Goal: Transaction & Acquisition: Book appointment/travel/reservation

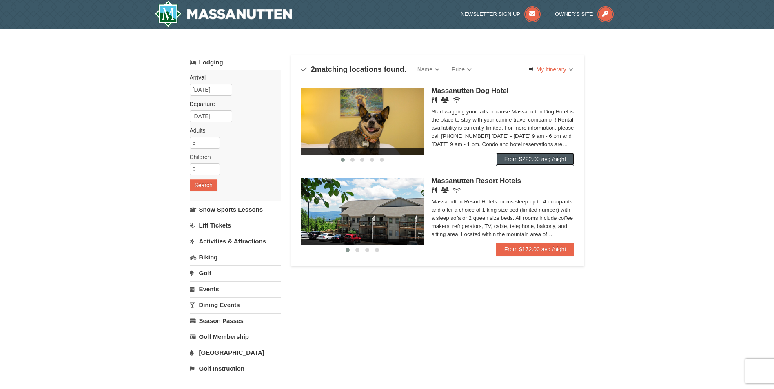
click at [519, 158] on link "From $222.00 avg /night" at bounding box center [535, 159] width 78 height 13
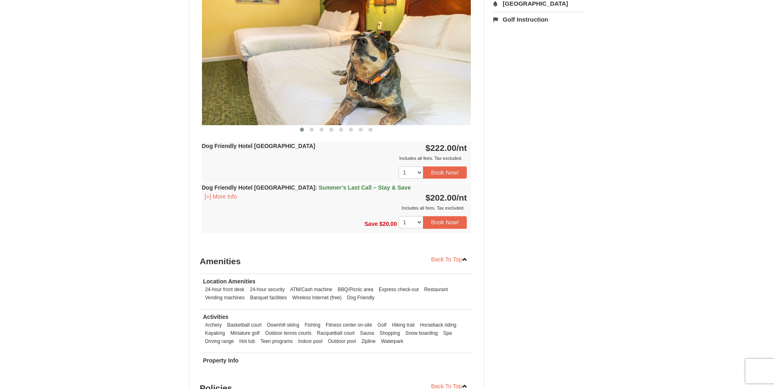
scroll to position [326, 0]
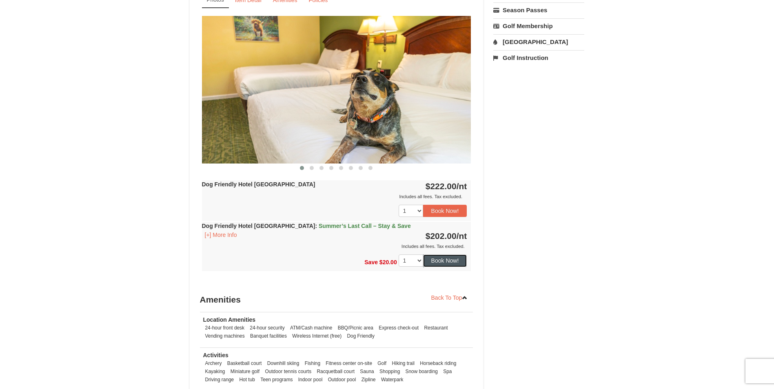
click at [447, 262] on button "Book Now!" at bounding box center [445, 261] width 44 height 12
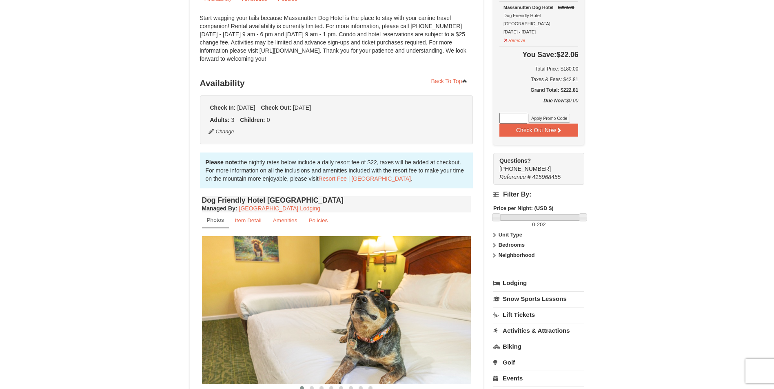
scroll to position [120, 0]
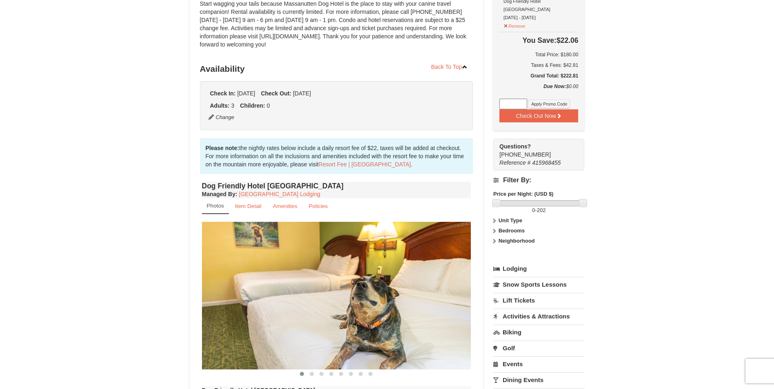
click at [506, 218] on strong "Unit Type" at bounding box center [511, 221] width 24 height 6
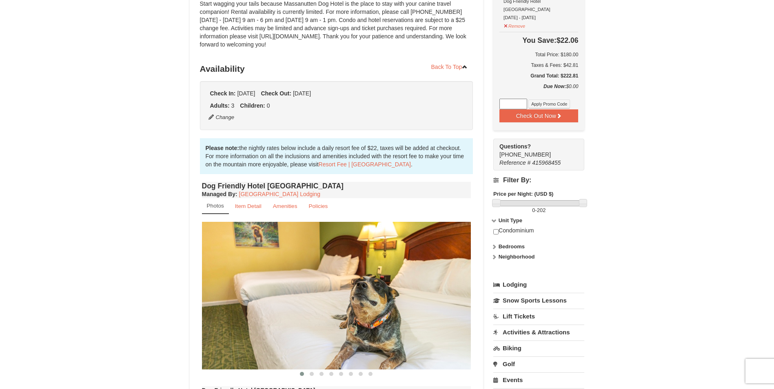
click at [495, 244] on icon at bounding box center [494, 247] width 6 height 6
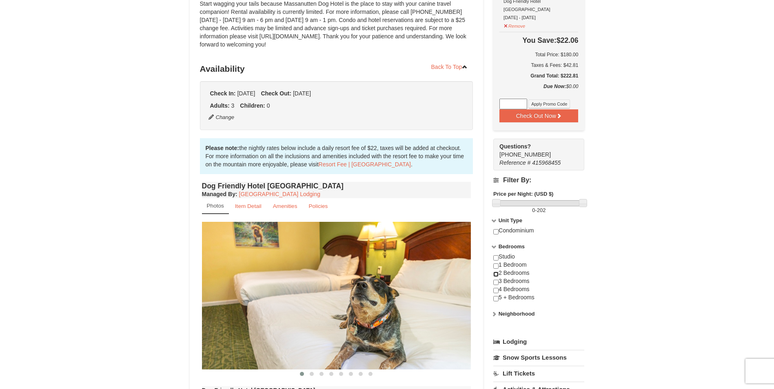
click at [496, 272] on input "checkbox" at bounding box center [495, 274] width 5 height 5
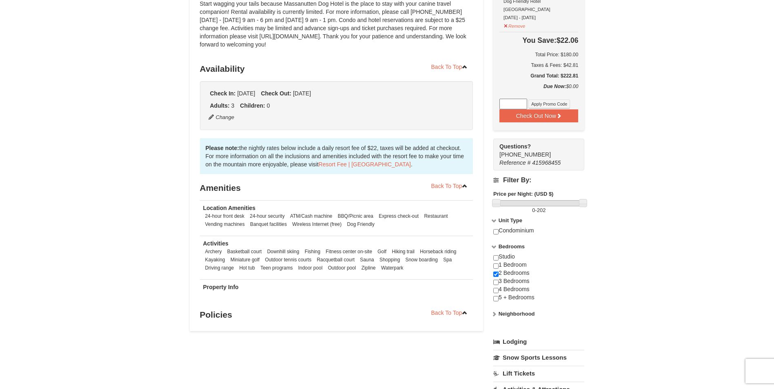
click at [585, 264] on div "× <<Back to results Massanutten Dog Hotel Book from $202! 1822 Resort Drive, Ma…" at bounding box center [387, 229] width 411 height 626
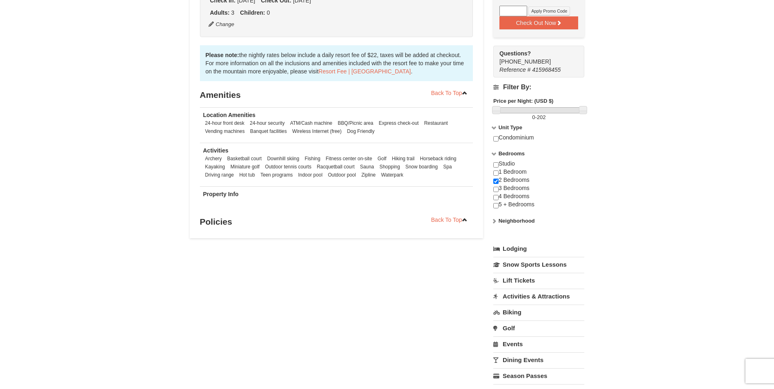
scroll to position [163, 0]
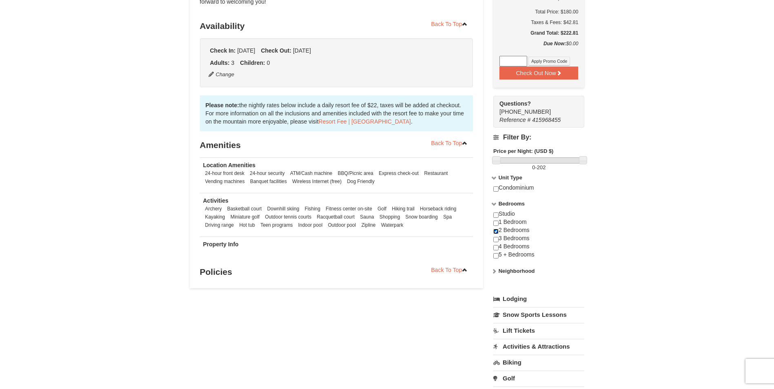
click at [496, 229] on input "checkbox" at bounding box center [495, 231] width 5 height 5
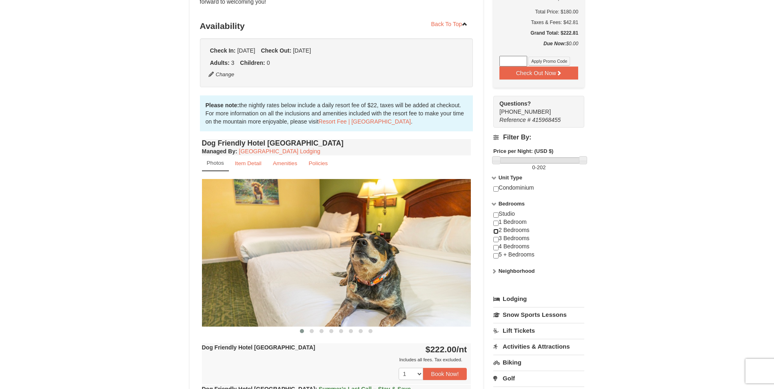
click at [496, 229] on input "checkbox" at bounding box center [495, 231] width 5 height 5
checkbox input "true"
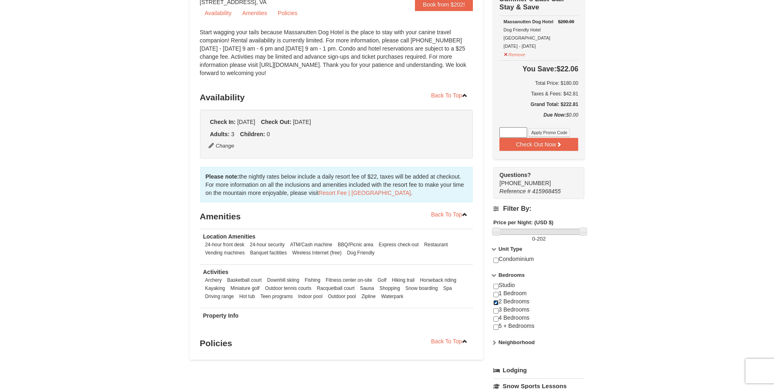
scroll to position [0, 0]
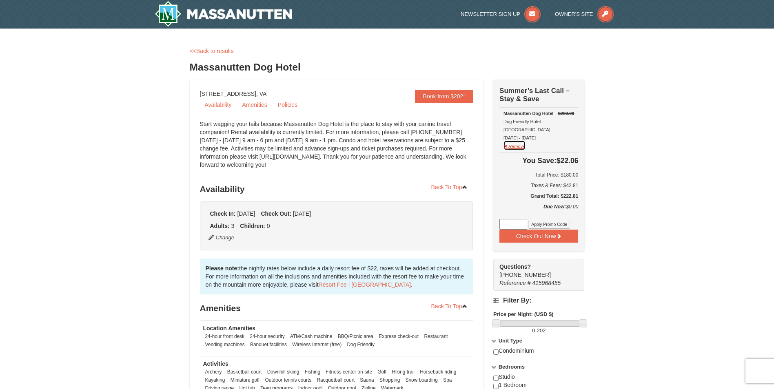
click at [516, 141] on button "Remove" at bounding box center [515, 145] width 22 height 10
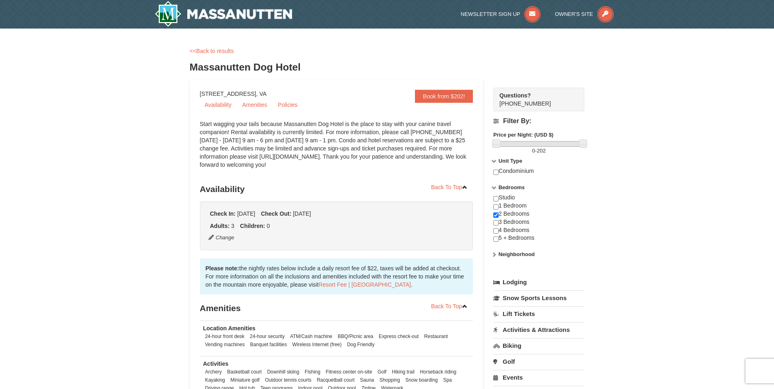
click at [591, 228] on div "× <<Back to results Massanutten Dog Hotel Book from $202! 1822 Resort Drive, Ma…" at bounding box center [387, 260] width 411 height 446
click at [496, 173] on input "checkbox" at bounding box center [495, 172] width 5 height 5
checkbox input "true"
click at [585, 201] on div "× <<Back to results Massanutten Dog Hotel Book from $202! 1822 Resort Drive, Ma…" at bounding box center [387, 260] width 411 height 446
click at [214, 50] on link "<<Back to results" at bounding box center [212, 51] width 44 height 7
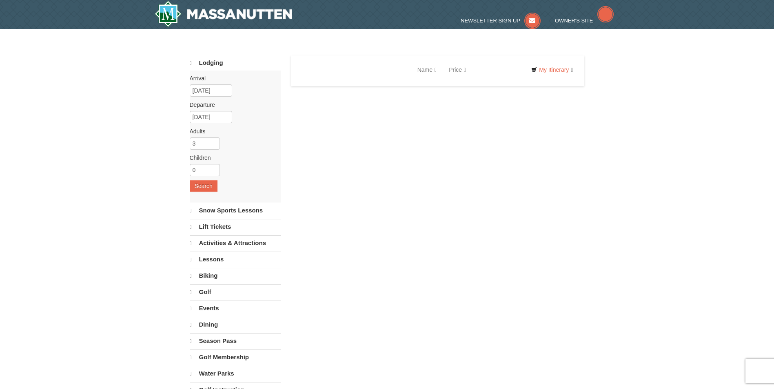
select select "9"
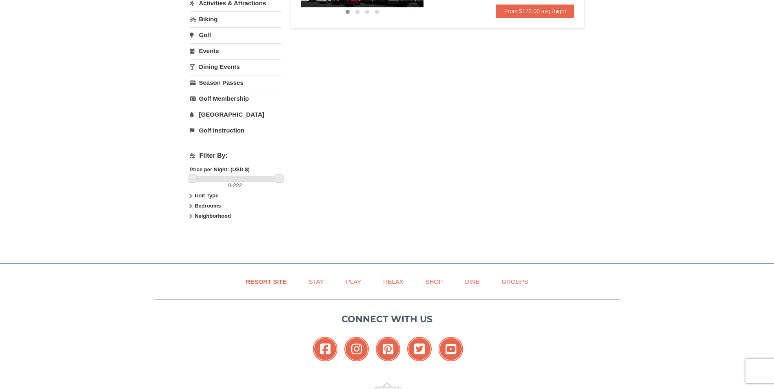
scroll to position [245, 0]
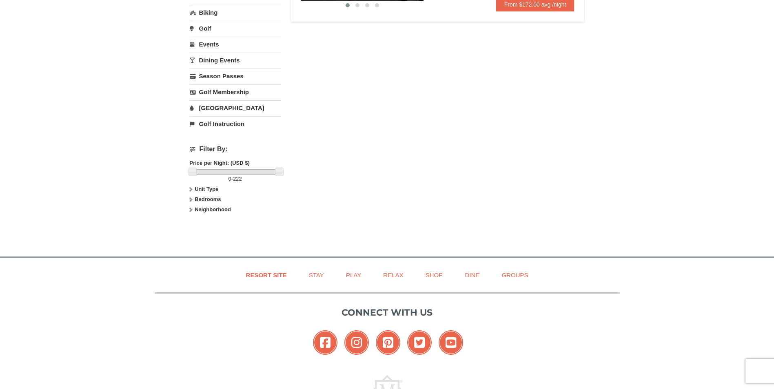
click at [214, 198] on strong "Bedrooms" at bounding box center [208, 199] width 26 height 6
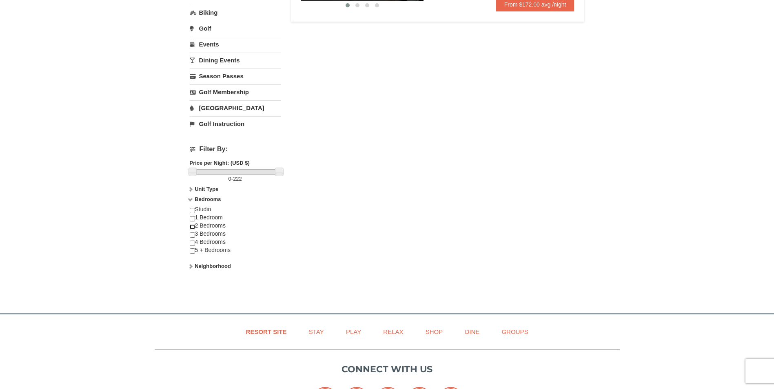
click at [191, 227] on input "checkbox" at bounding box center [192, 226] width 5 height 5
checkbox input "true"
click at [305, 220] on div "Lodging Arrival Please format dates MM/DD/YYYY Please format dates MM/DD/YYYY 0…" at bounding box center [387, 48] width 395 height 477
click at [204, 190] on strong "Unit Type" at bounding box center [207, 189] width 24 height 6
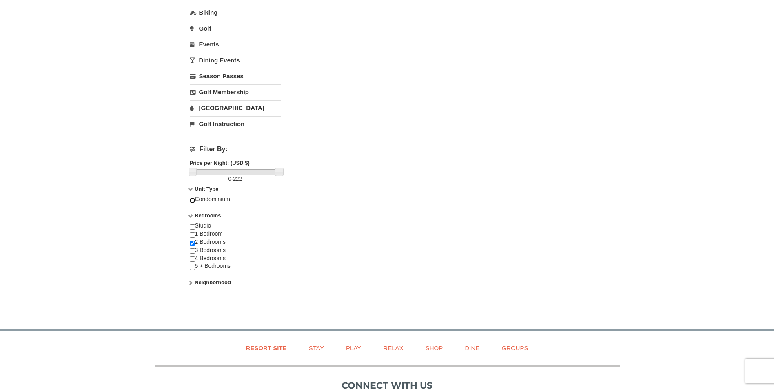
click at [193, 199] on input "checkbox" at bounding box center [192, 200] width 5 height 5
checkbox input "true"
click at [384, 260] on div "Lodging Arrival Please format dates MM/DD/YYYY Please format dates MM/DD/YYYY 0…" at bounding box center [387, 56] width 395 height 493
click at [276, 171] on link at bounding box center [279, 172] width 8 height 8
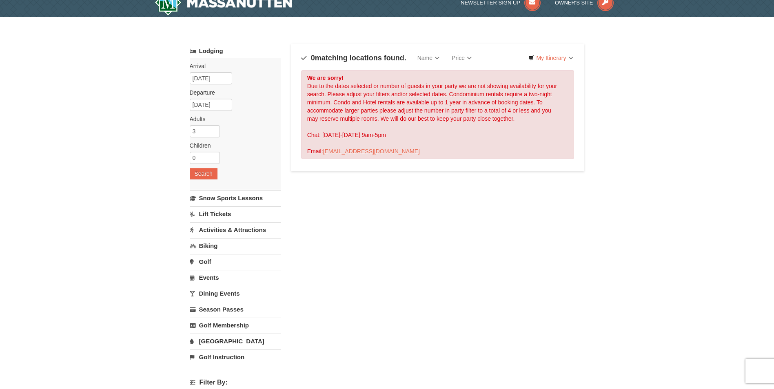
scroll to position [0, 0]
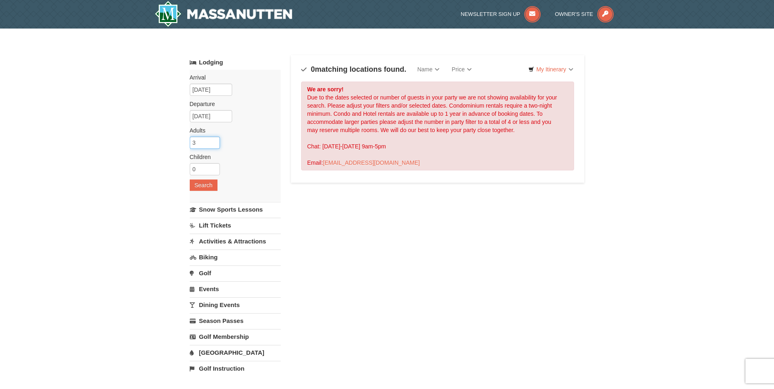
drag, startPoint x: 201, startPoint y: 142, endPoint x: 192, endPoint y: 142, distance: 9.0
click at [192, 142] on input "3" at bounding box center [205, 143] width 30 height 12
type input "2"
click at [200, 187] on button "Search" at bounding box center [204, 185] width 28 height 11
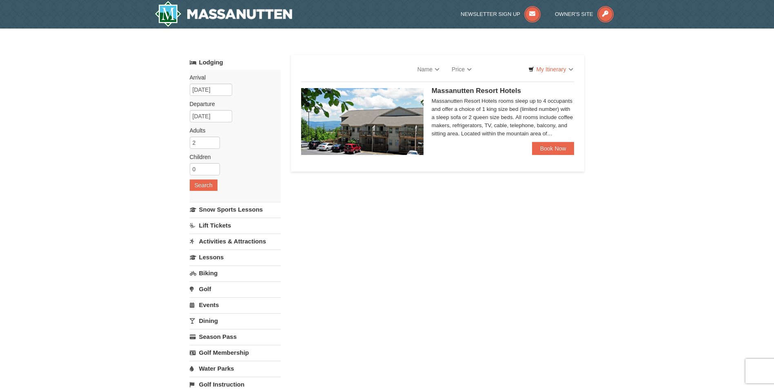
select select "9"
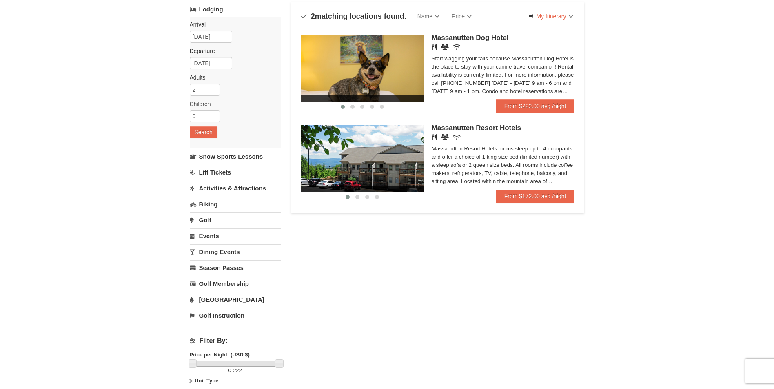
scroll to position [204, 0]
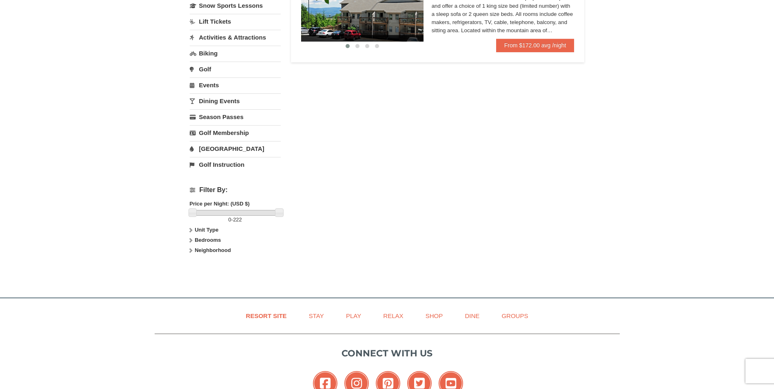
click at [197, 239] on strong "Bedrooms" at bounding box center [208, 240] width 26 height 6
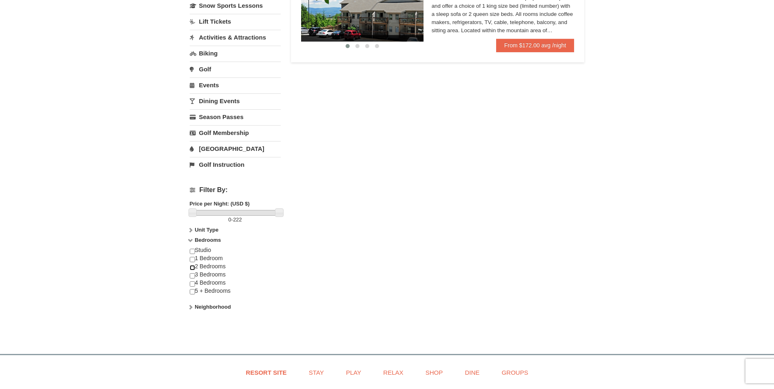
click at [193, 266] on input "checkbox" at bounding box center [192, 267] width 5 height 5
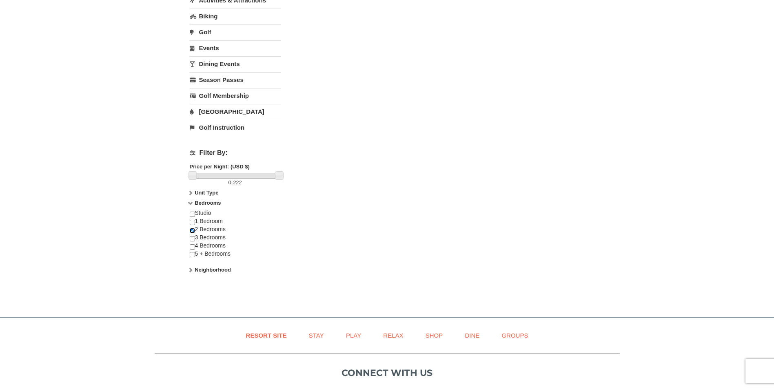
scroll to position [245, 0]
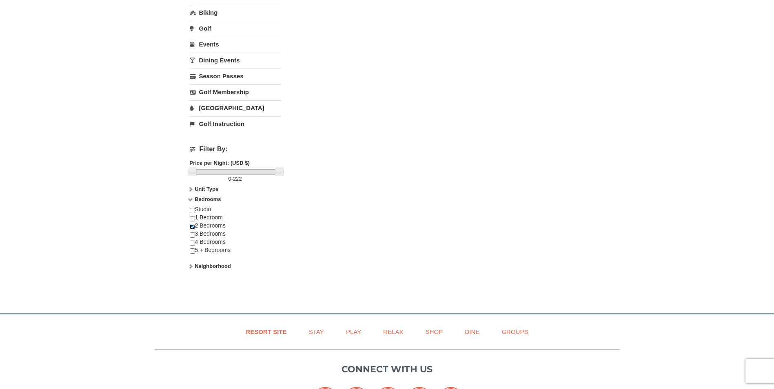
click at [192, 227] on input "checkbox" at bounding box center [192, 226] width 5 height 5
checkbox input "false"
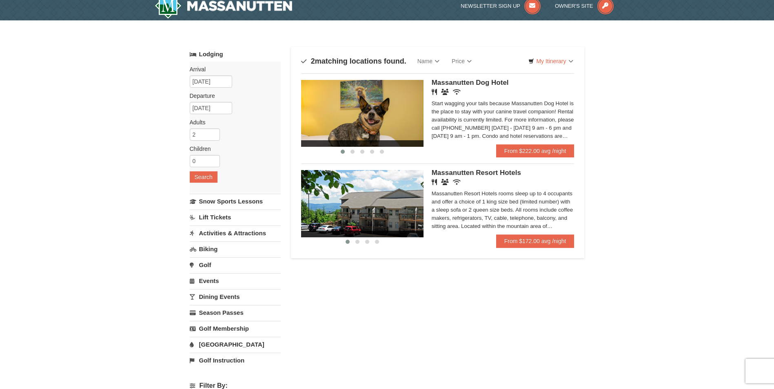
scroll to position [0, 0]
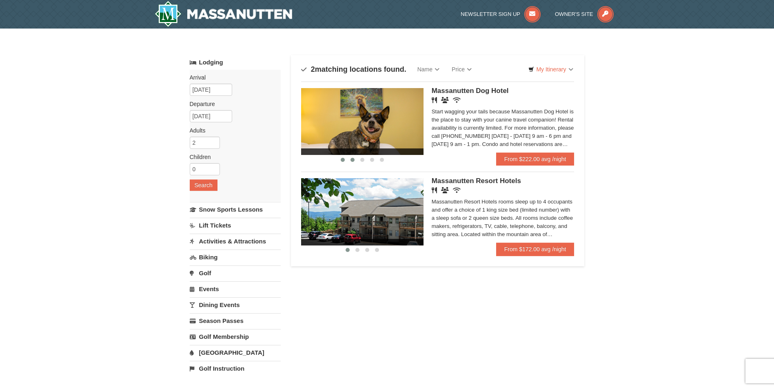
click at [352, 158] on span at bounding box center [353, 160] width 4 height 4
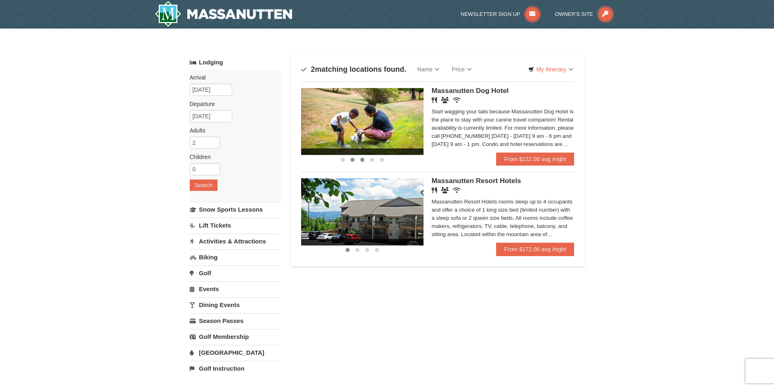
click at [362, 160] on span at bounding box center [362, 160] width 4 height 4
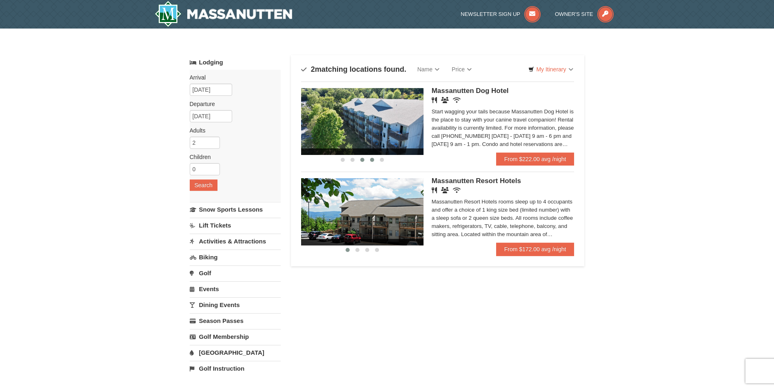
click at [372, 160] on span at bounding box center [372, 160] width 4 height 4
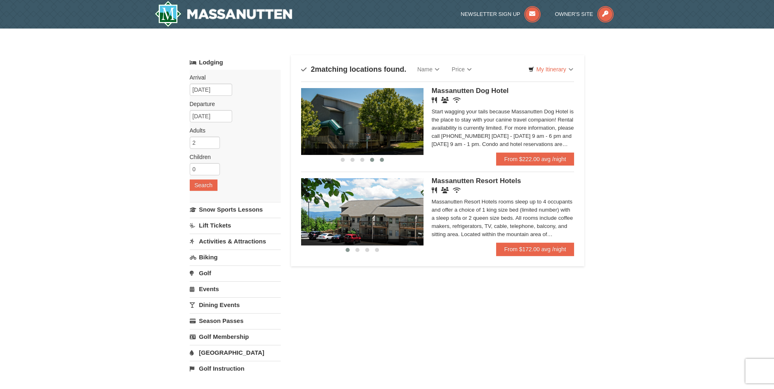
click at [381, 159] on span at bounding box center [382, 160] width 4 height 4
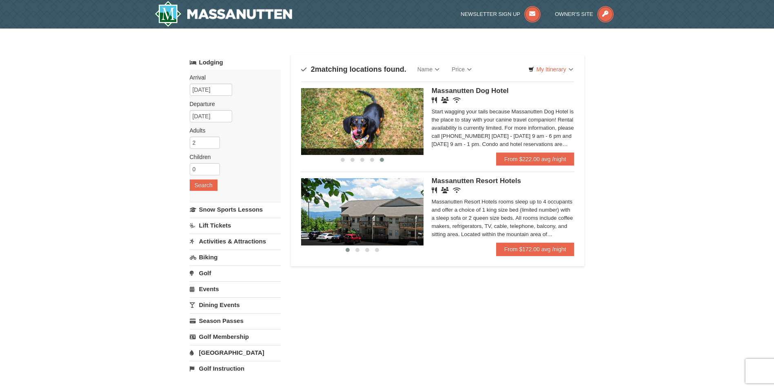
click at [384, 118] on img at bounding box center [362, 121] width 122 height 67
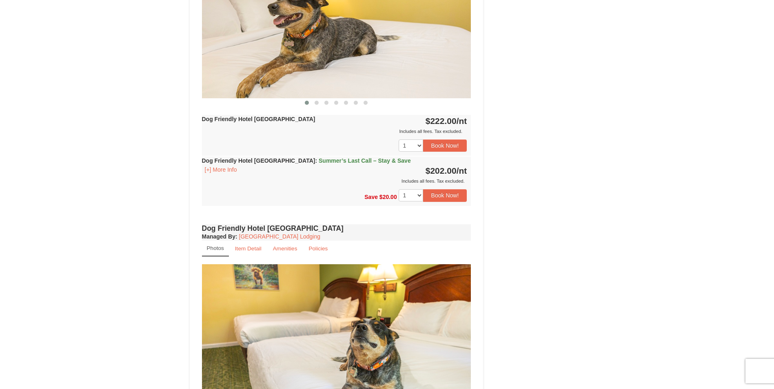
scroll to position [408, 0]
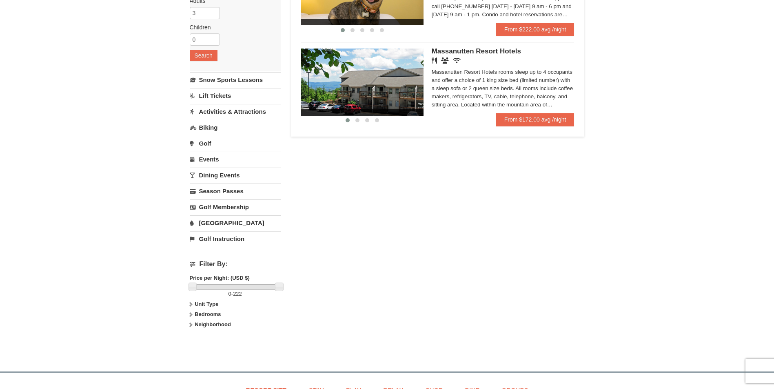
scroll to position [163, 0]
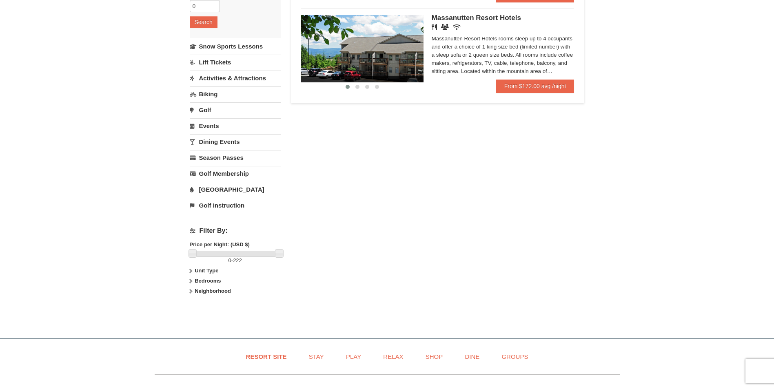
click at [192, 280] on icon at bounding box center [191, 281] width 6 height 6
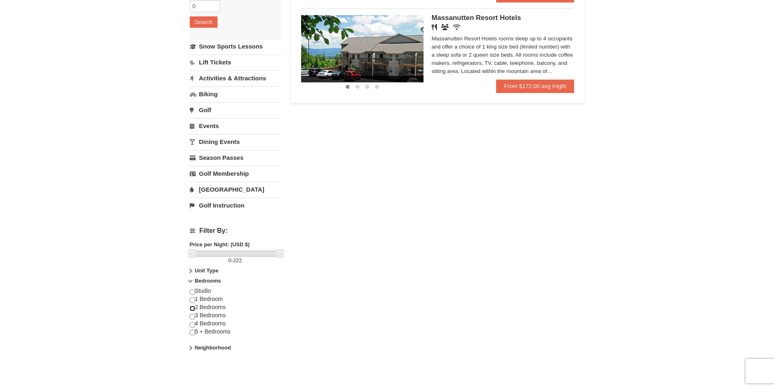
click at [192, 307] on input "checkbox" at bounding box center [192, 308] width 5 height 5
click at [192, 309] on input "checkbox" at bounding box center [192, 308] width 5 height 5
checkbox input "true"
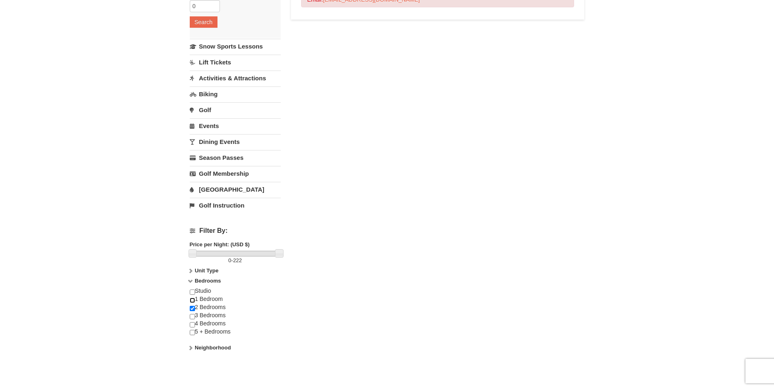
click at [192, 301] on input "checkbox" at bounding box center [192, 300] width 5 height 5
checkbox input "true"
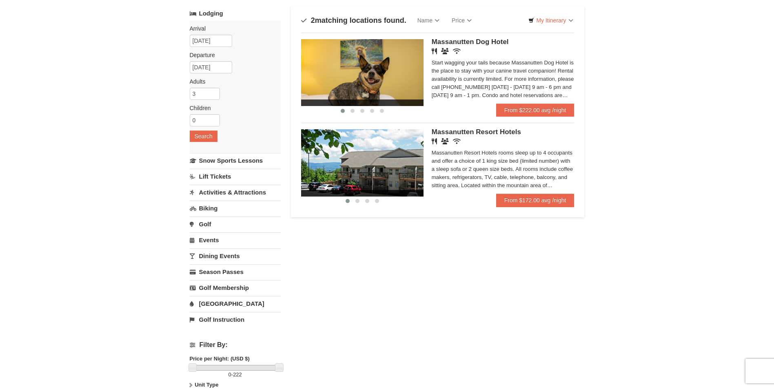
scroll to position [0, 0]
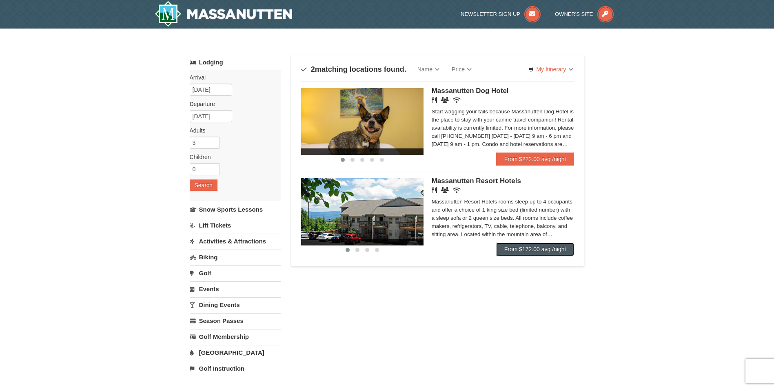
click at [527, 250] on link "From $172.00 avg /night" at bounding box center [535, 249] width 78 height 13
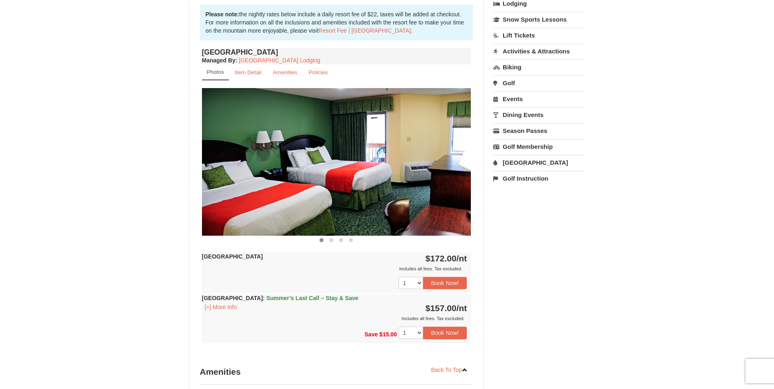
scroll to position [286, 0]
